Goal: Task Accomplishment & Management: Manage account settings

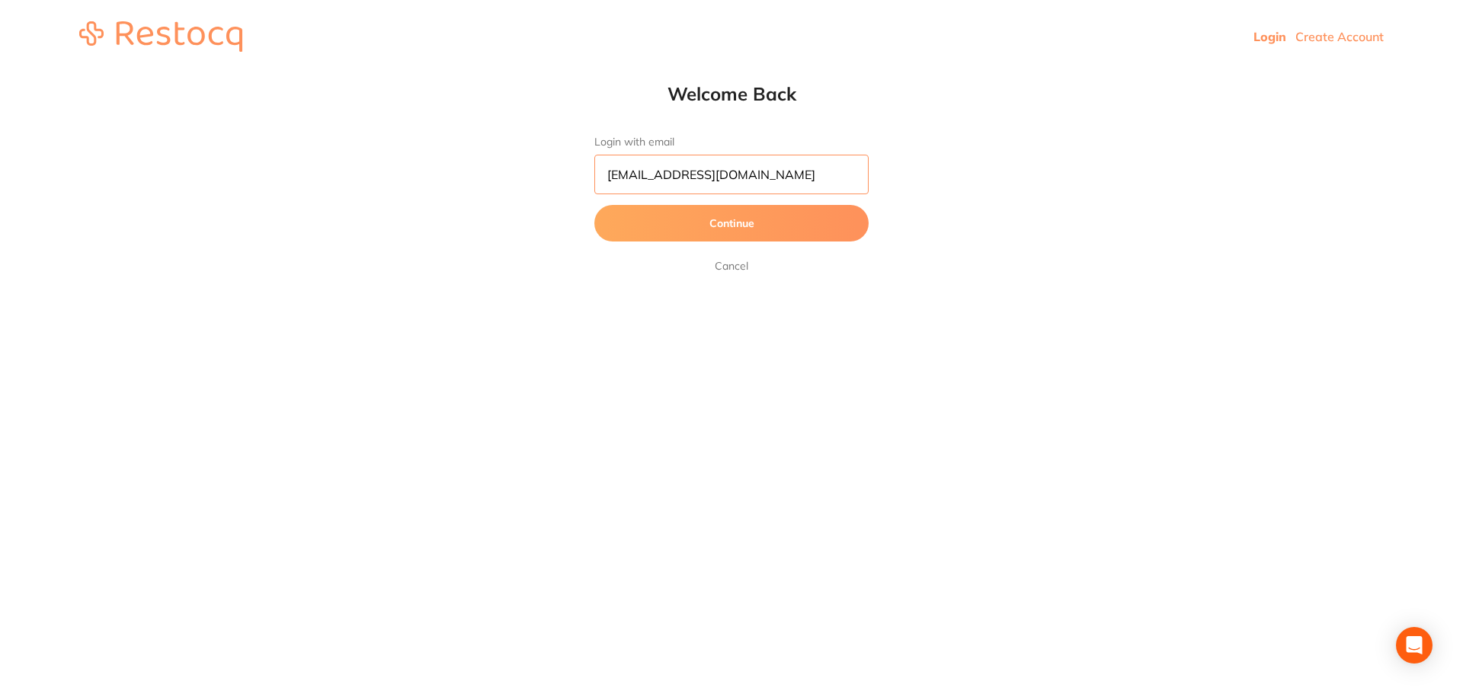
scroll to position [1, 0]
drag, startPoint x: 784, startPoint y: 181, endPoint x: 581, endPoint y: 192, distance: 203.0
click at [581, 192] on div "Welcome Back Login with email pm@helixdentistry.com.au Continue Cancel" at bounding box center [731, 178] width 335 height 193
paste input "reception"
type input "[EMAIL_ADDRESS][DOMAIN_NAME]"
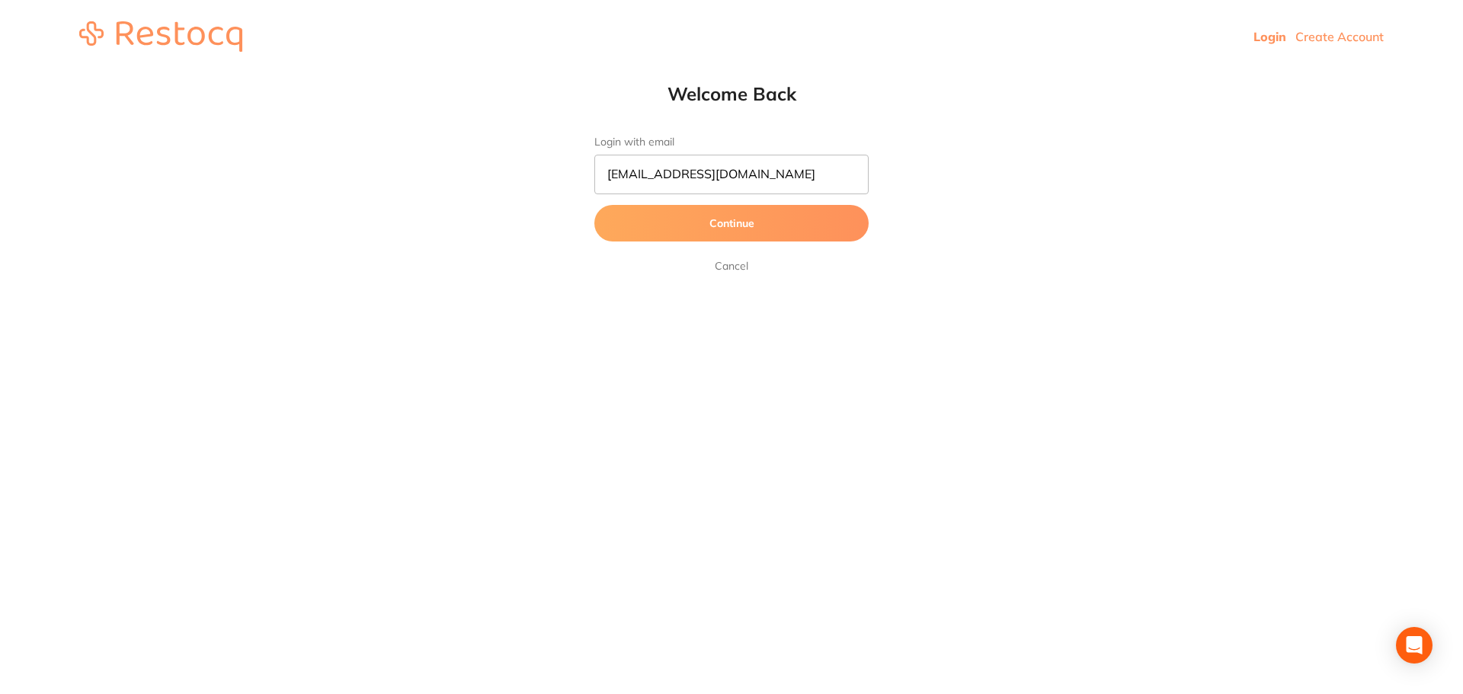
click at [638, 223] on button "Continue" at bounding box center [731, 223] width 274 height 37
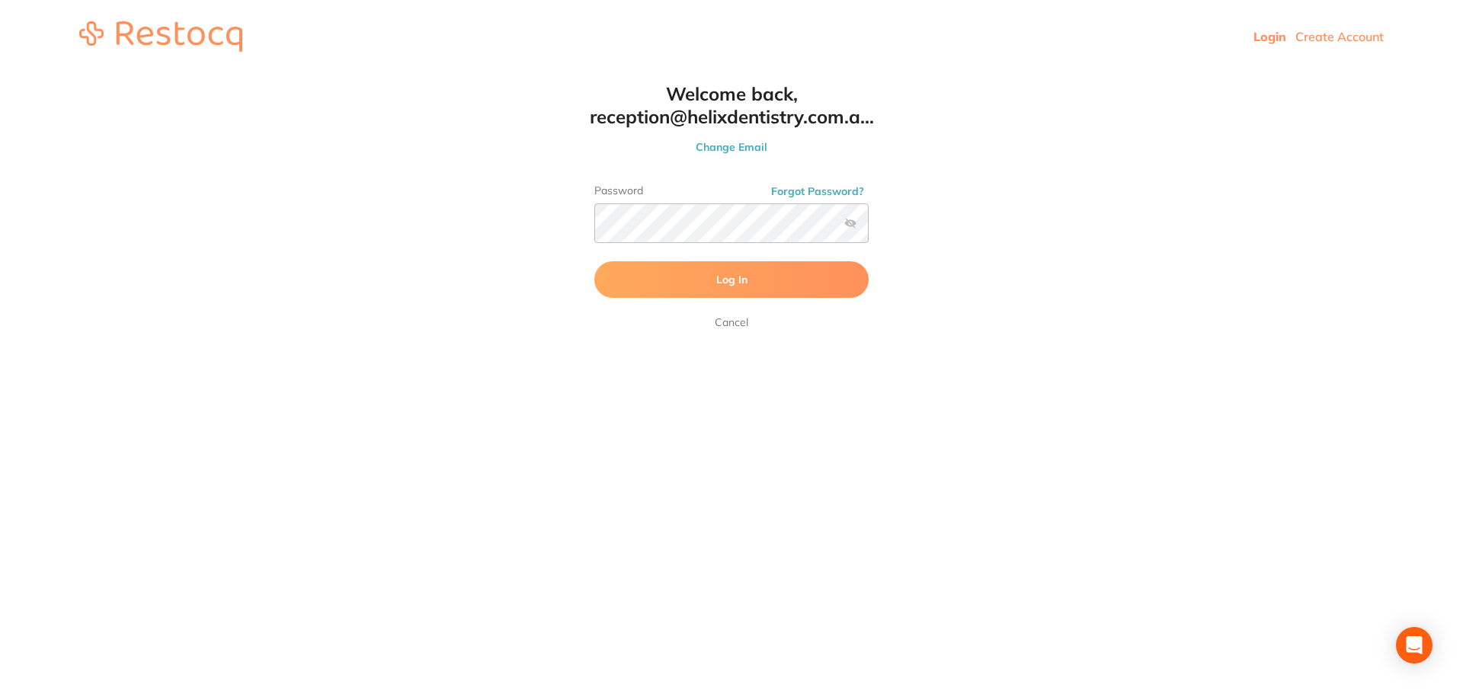
click at [658, 275] on button "Log In" at bounding box center [731, 279] width 274 height 37
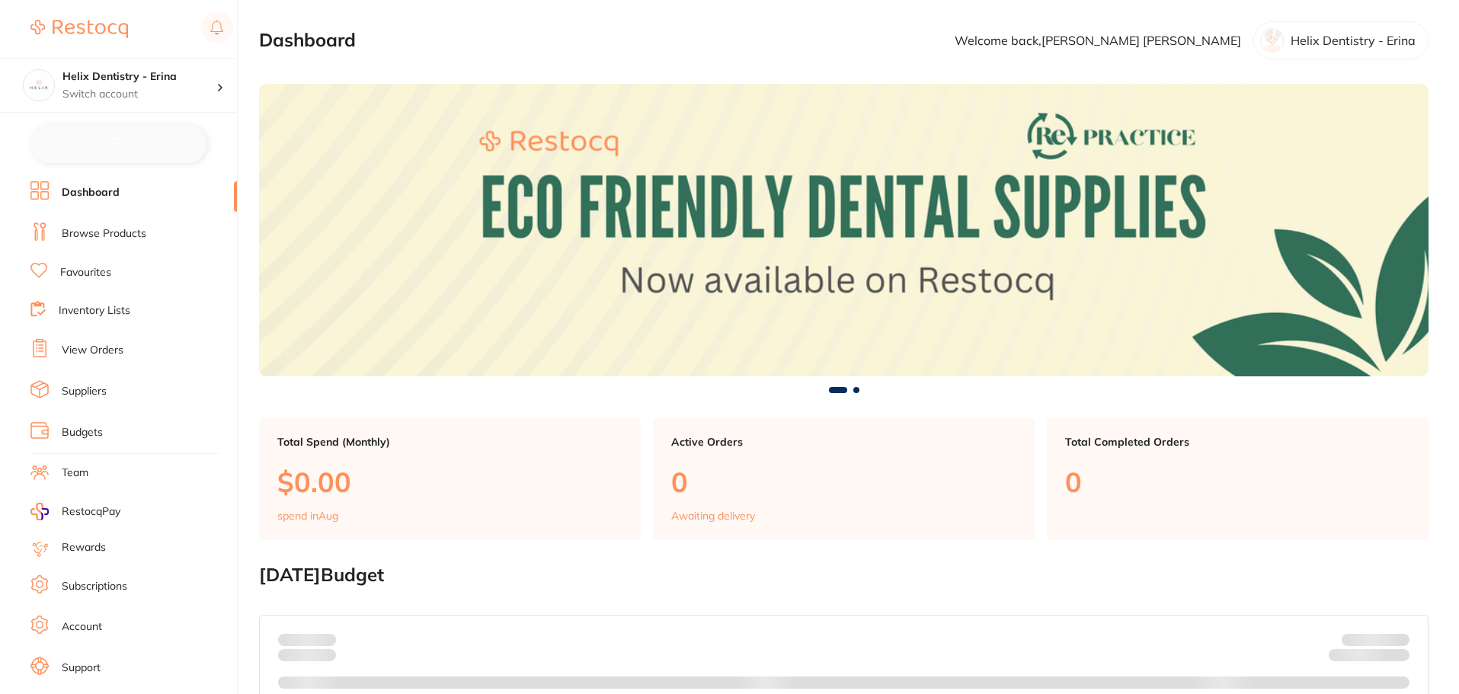
checkbox input "false"
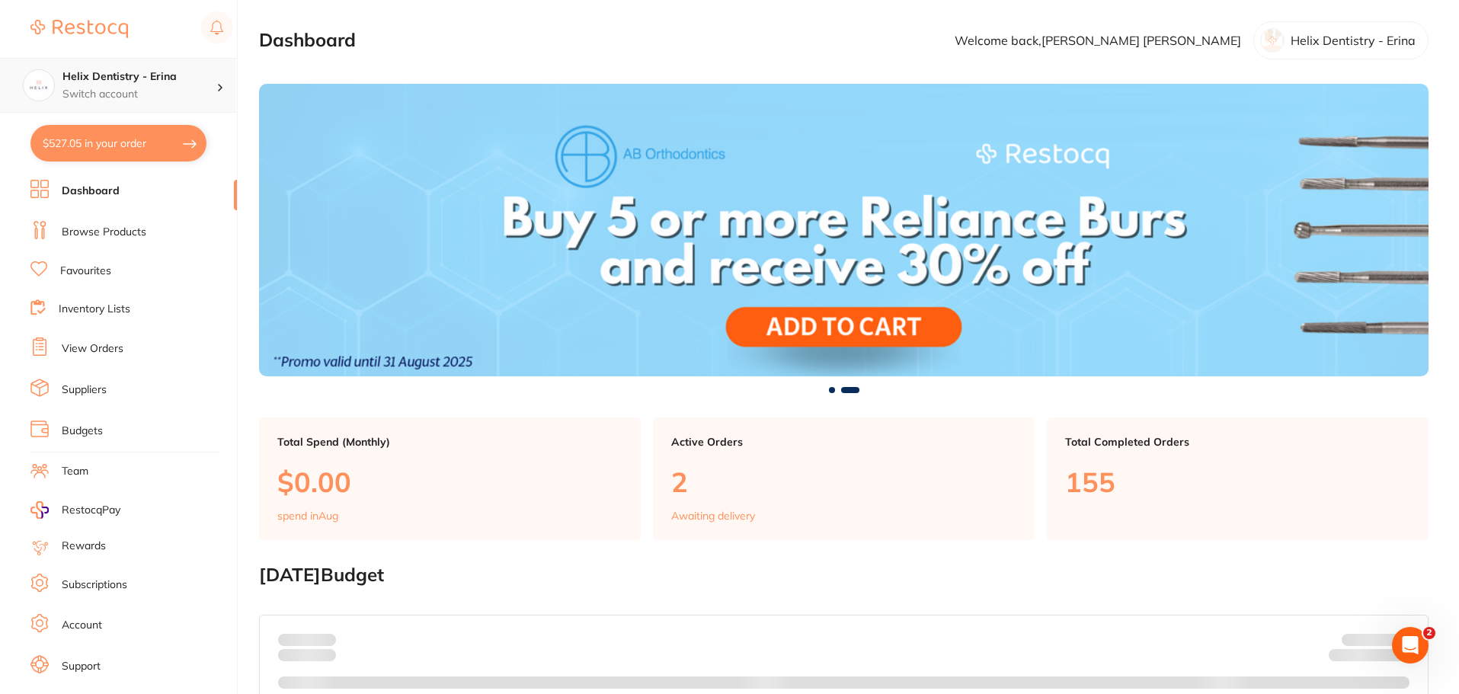
click at [191, 88] on p "Switch account" at bounding box center [139, 94] width 154 height 15
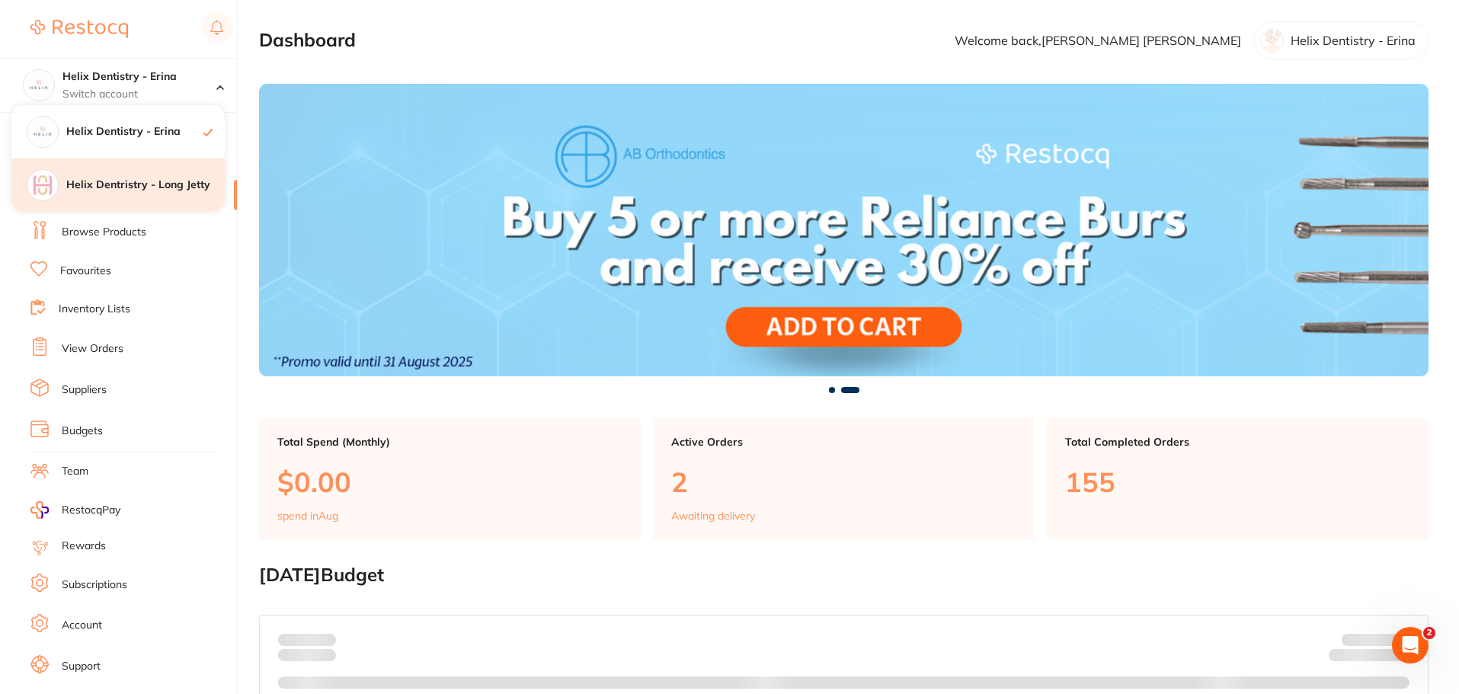
click at [157, 190] on h4 "Helix Dentristry - Long Jetty" at bounding box center [145, 185] width 158 height 15
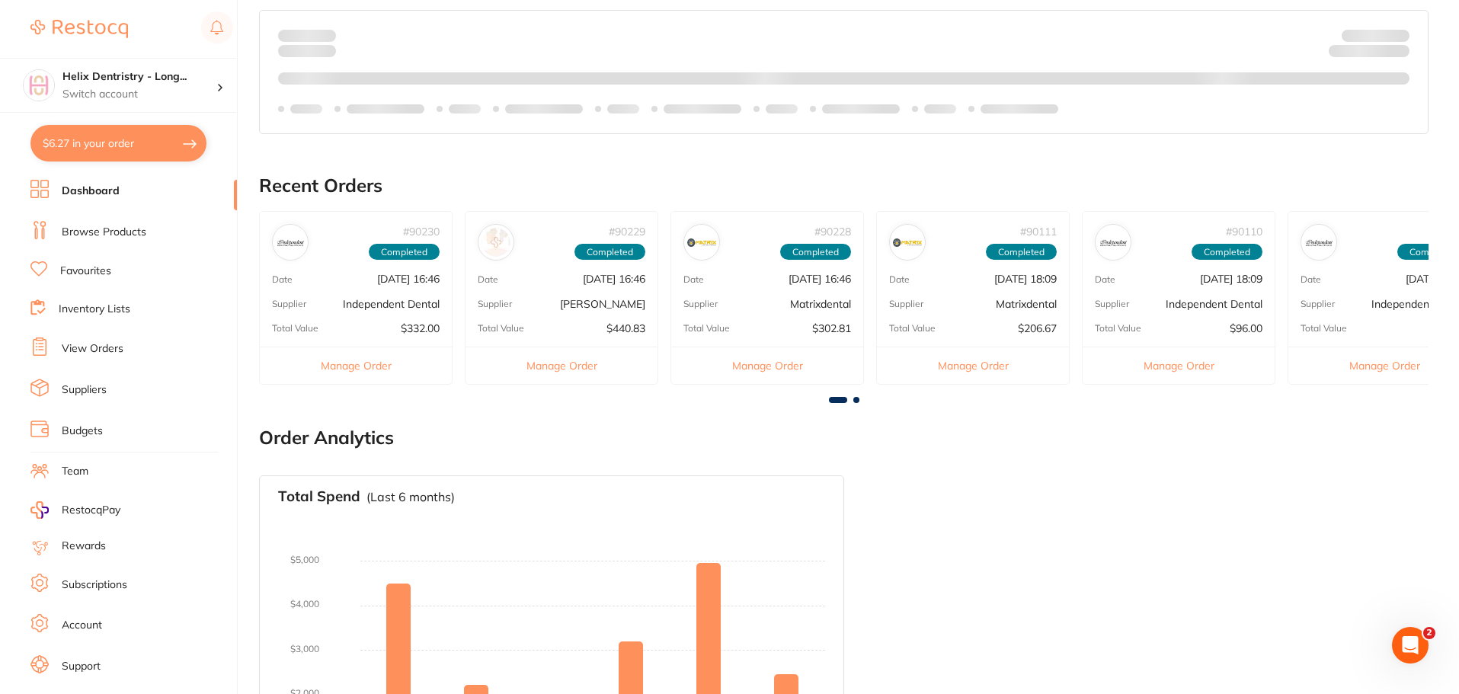
scroll to position [305, 0]
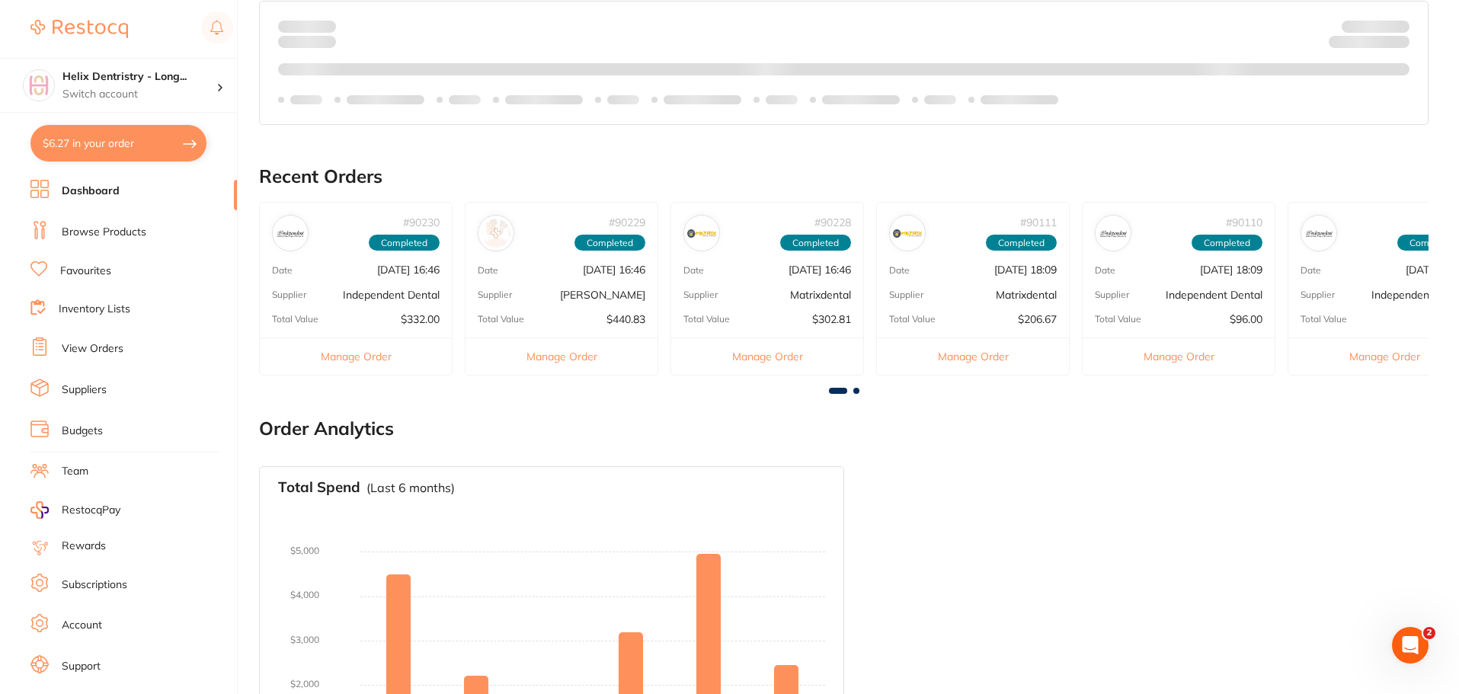
click at [94, 344] on link "View Orders" at bounding box center [93, 348] width 62 height 15
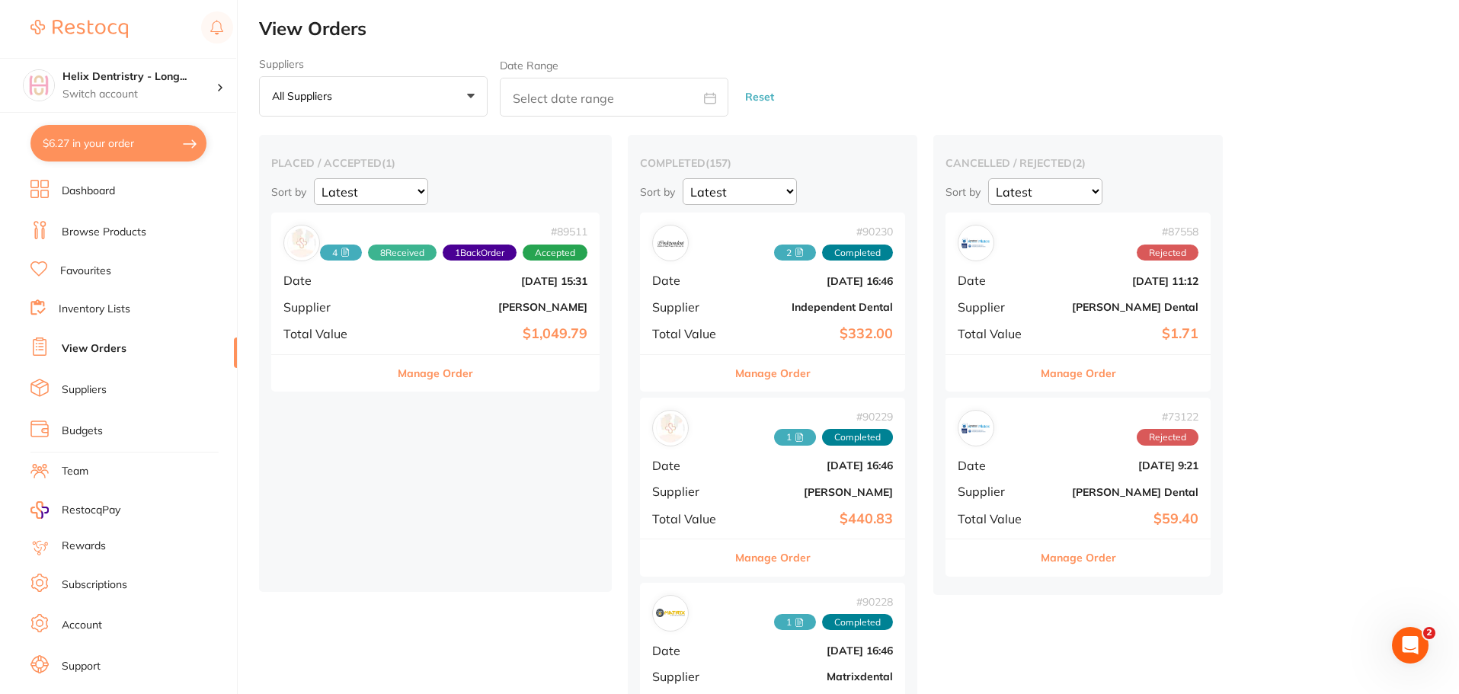
click at [760, 373] on button "Manage Order" at bounding box center [772, 373] width 75 height 37
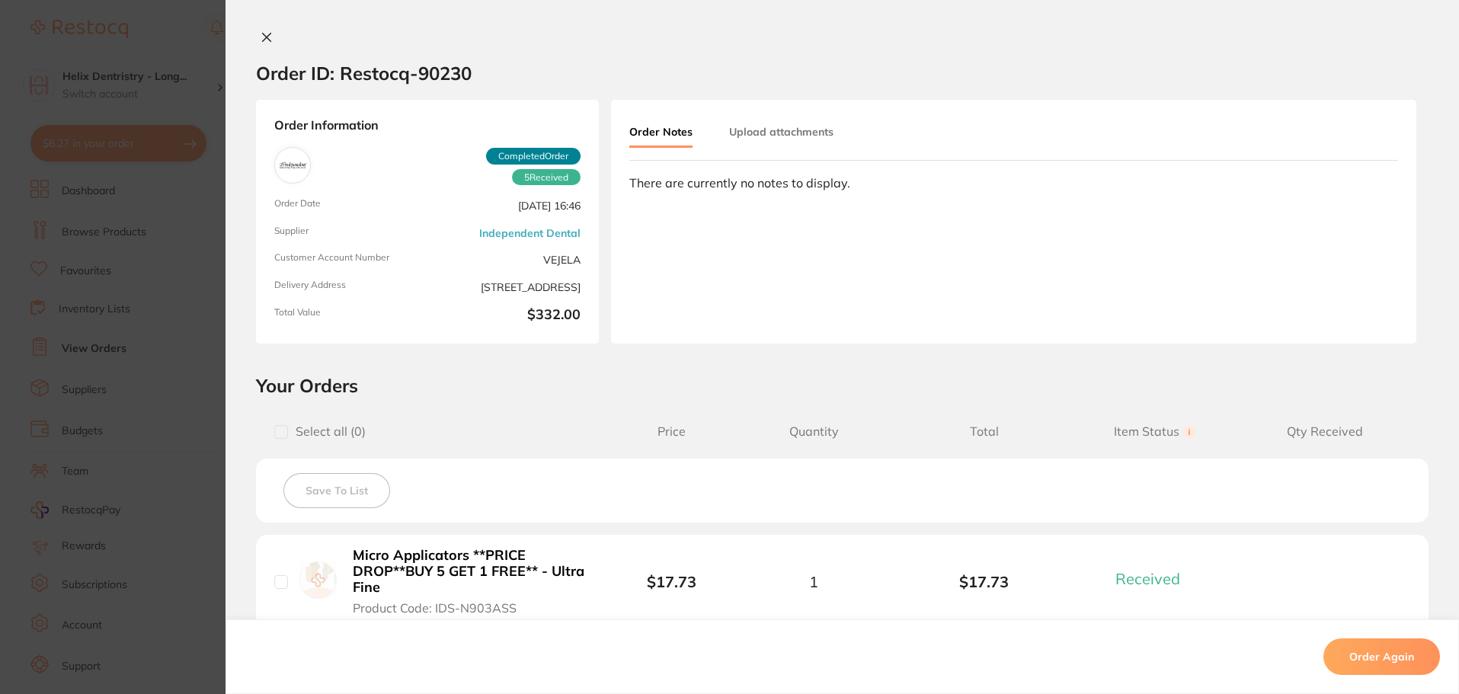
click at [775, 133] on button "Upload attachments" at bounding box center [781, 131] width 104 height 27
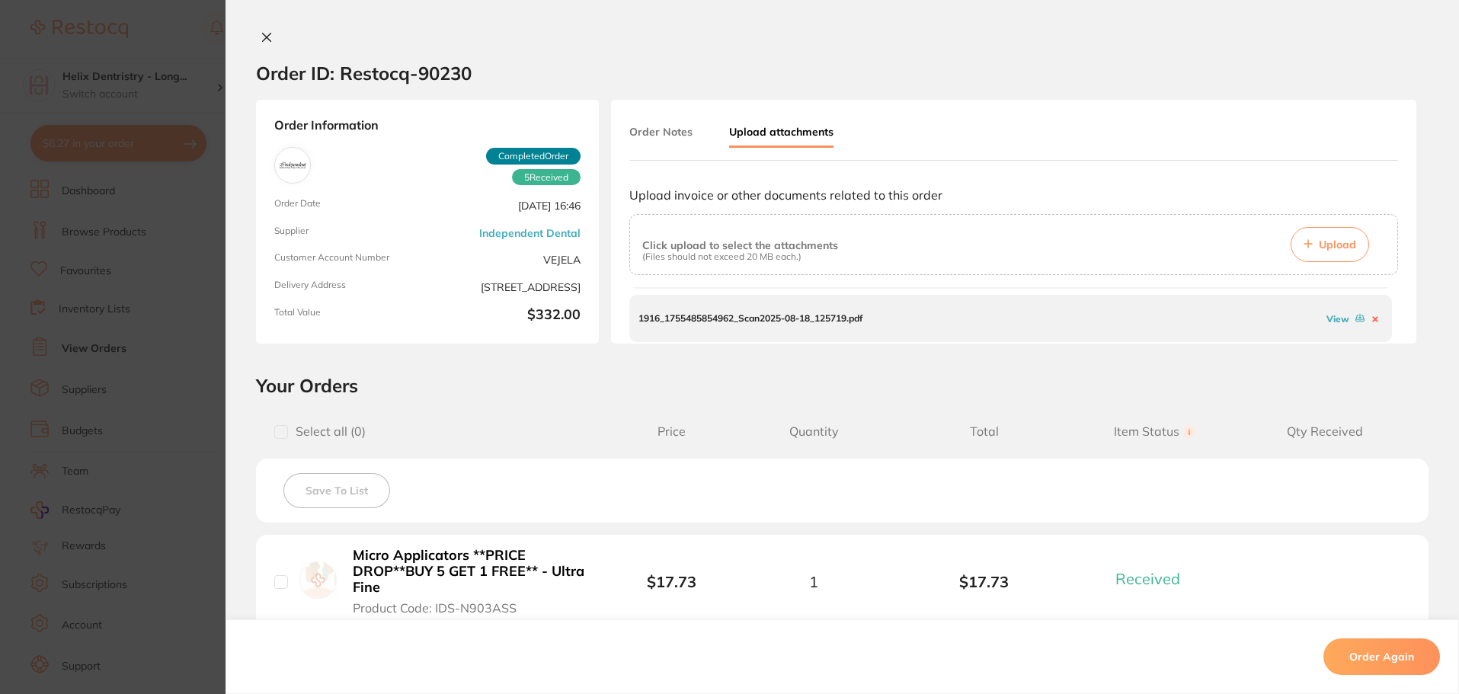
click at [742, 318] on p "1916_1755485854962_Scan2025-08-18_125719.pdf" at bounding box center [751, 318] width 224 height 11
click at [1334, 316] on link "View" at bounding box center [1338, 318] width 23 height 11
click at [315, 43] on div at bounding box center [843, 38] width 1234 height 16
click at [261, 32] on icon at bounding box center [267, 37] width 12 height 12
